Goal: Use online tool/utility: Utilize a website feature to perform a specific function

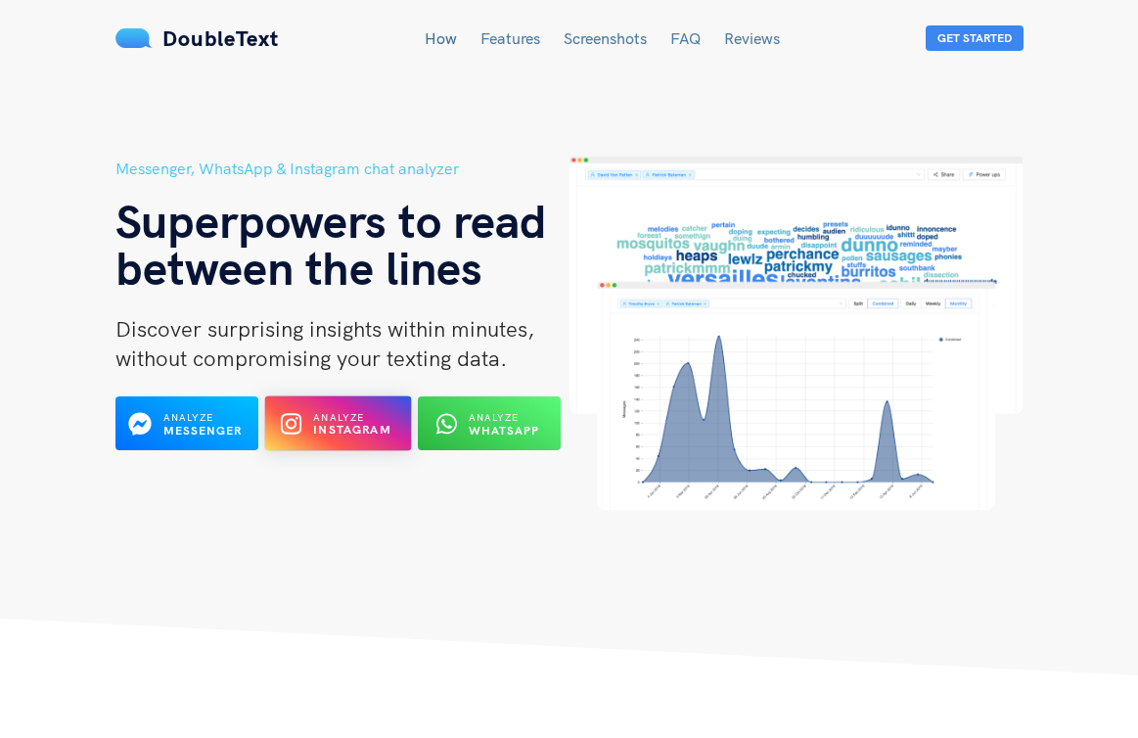
click at [310, 439] on button "Analyze Instagram" at bounding box center [338, 423] width 147 height 55
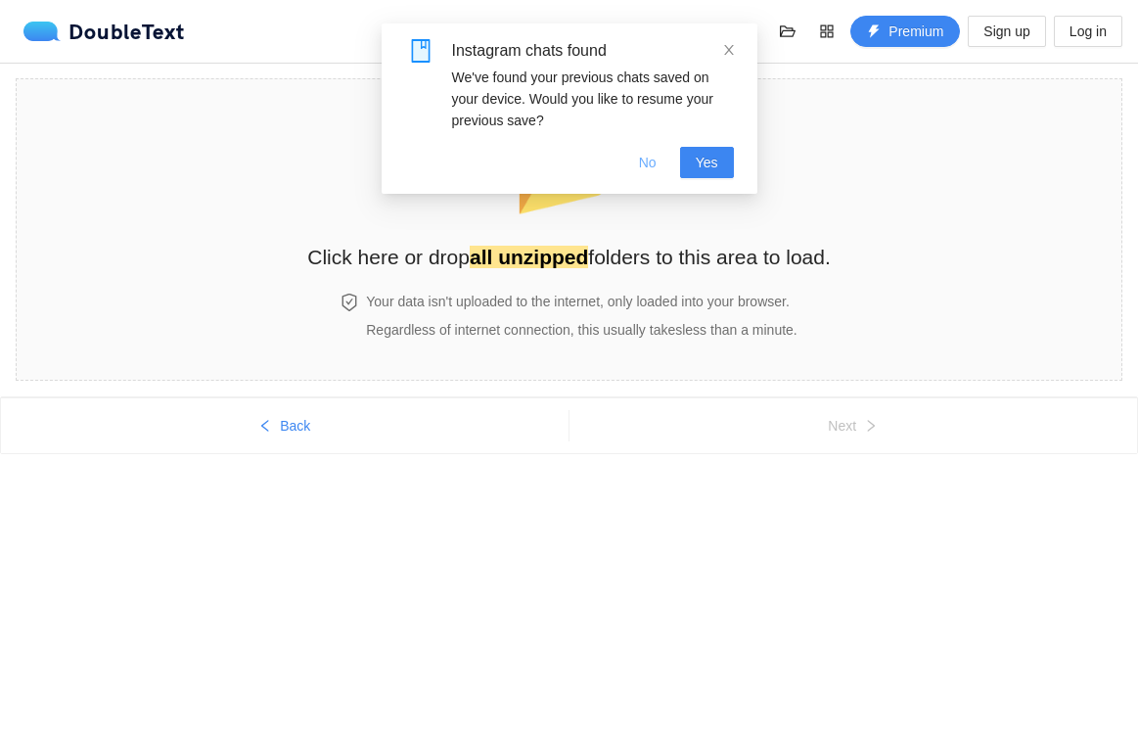
click at [652, 167] on span "No" at bounding box center [648, 163] width 18 height 22
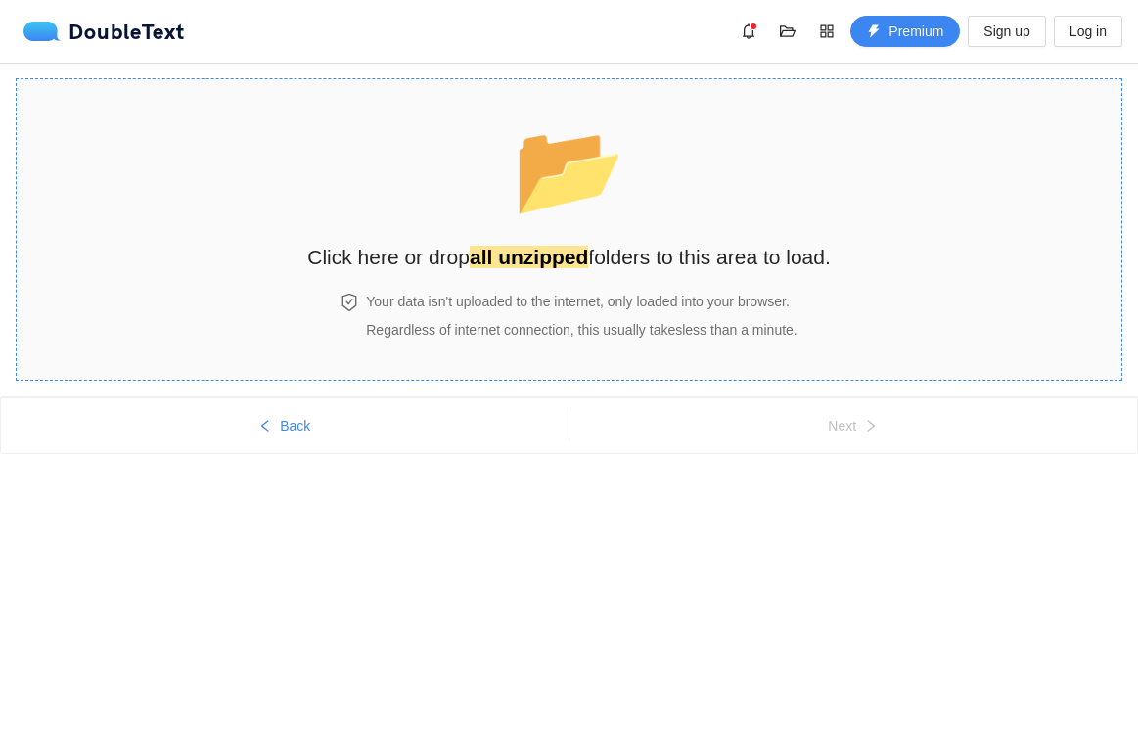
click at [626, 243] on h2 "Click here or drop all unzipped folders to this area to load." at bounding box center [569, 257] width 524 height 32
